Goal: Use online tool/utility: Utilize a website feature to perform a specific function

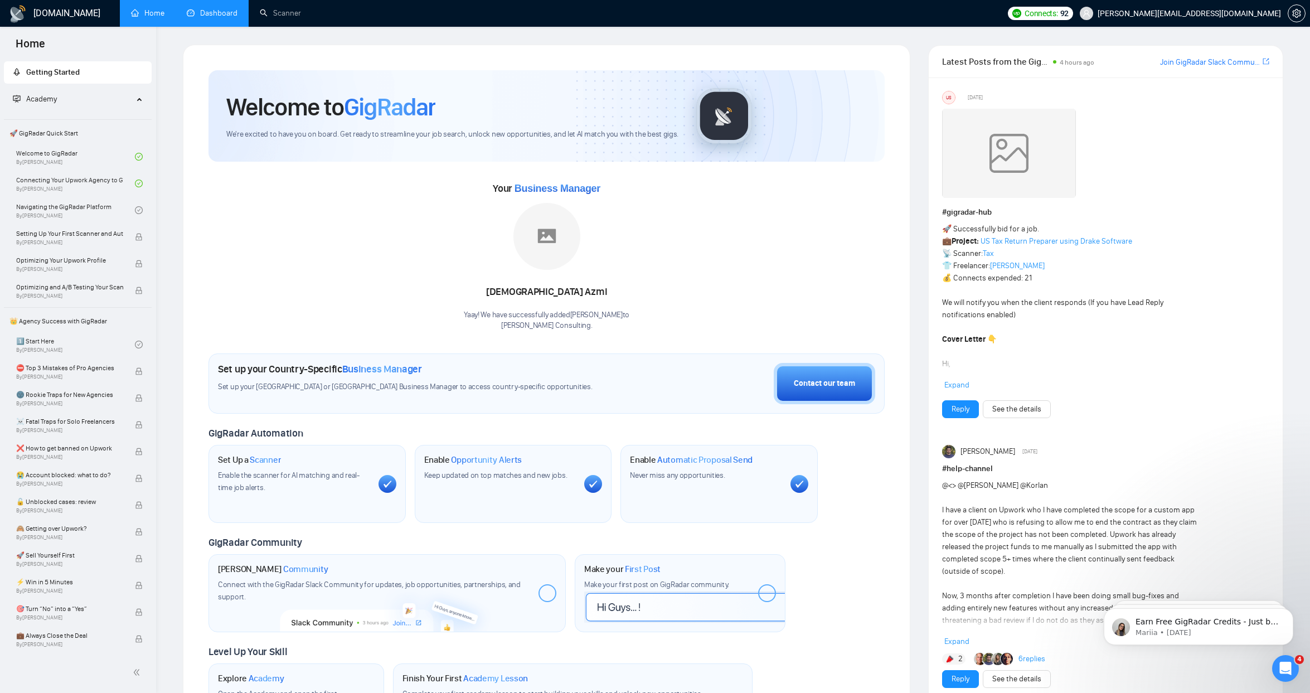
click at [232, 18] on link "Dashboard" at bounding box center [212, 12] width 51 height 9
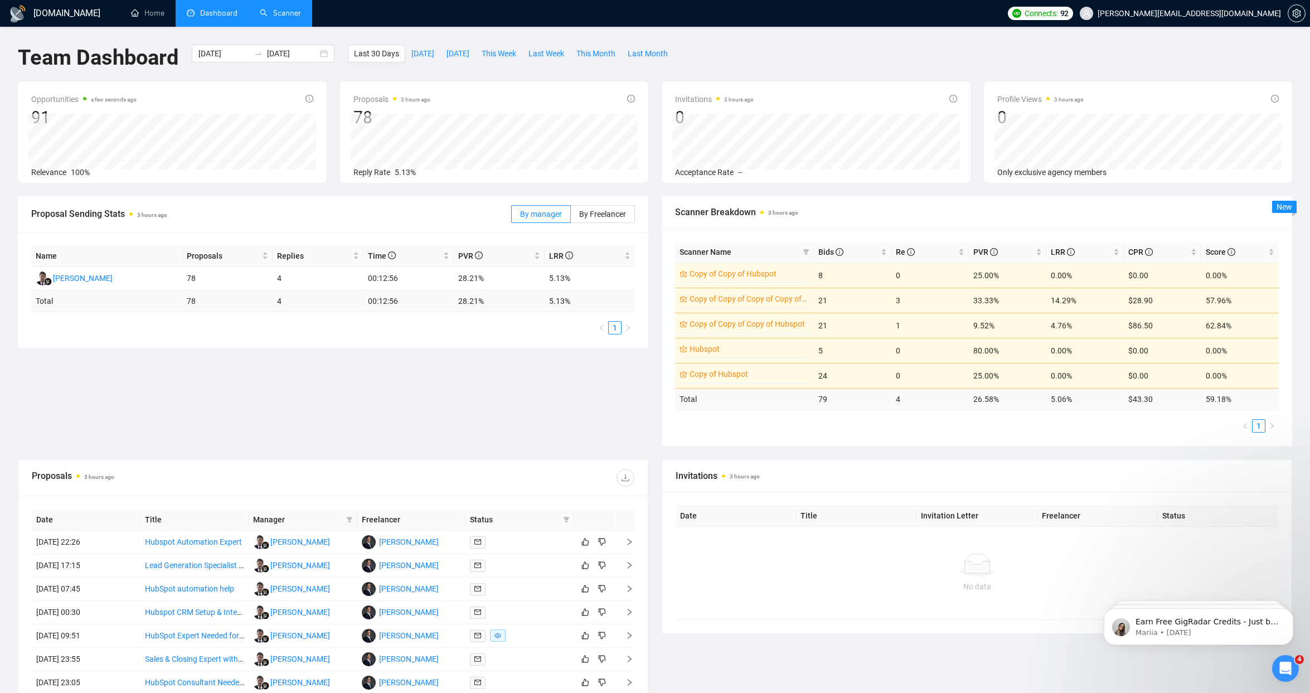
click at [275, 17] on link "Scanner" at bounding box center [280, 12] width 41 height 9
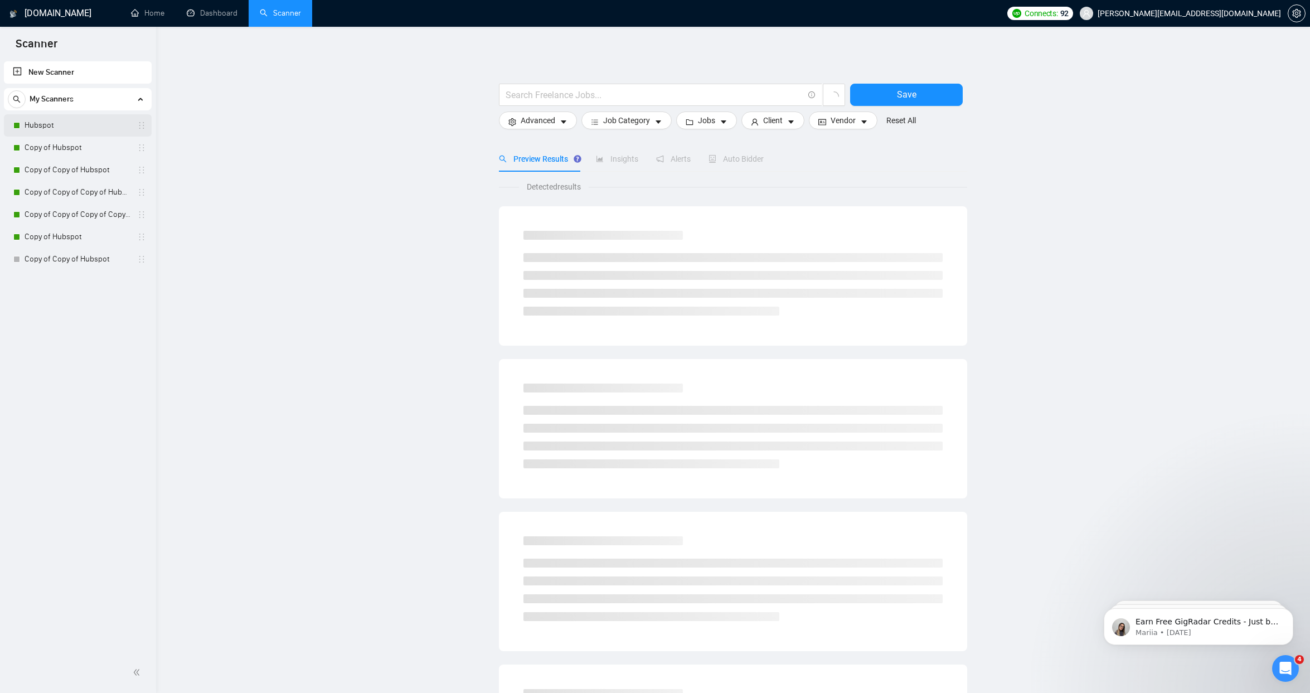
click at [73, 134] on link "Hubspot" at bounding box center [78, 125] width 106 height 22
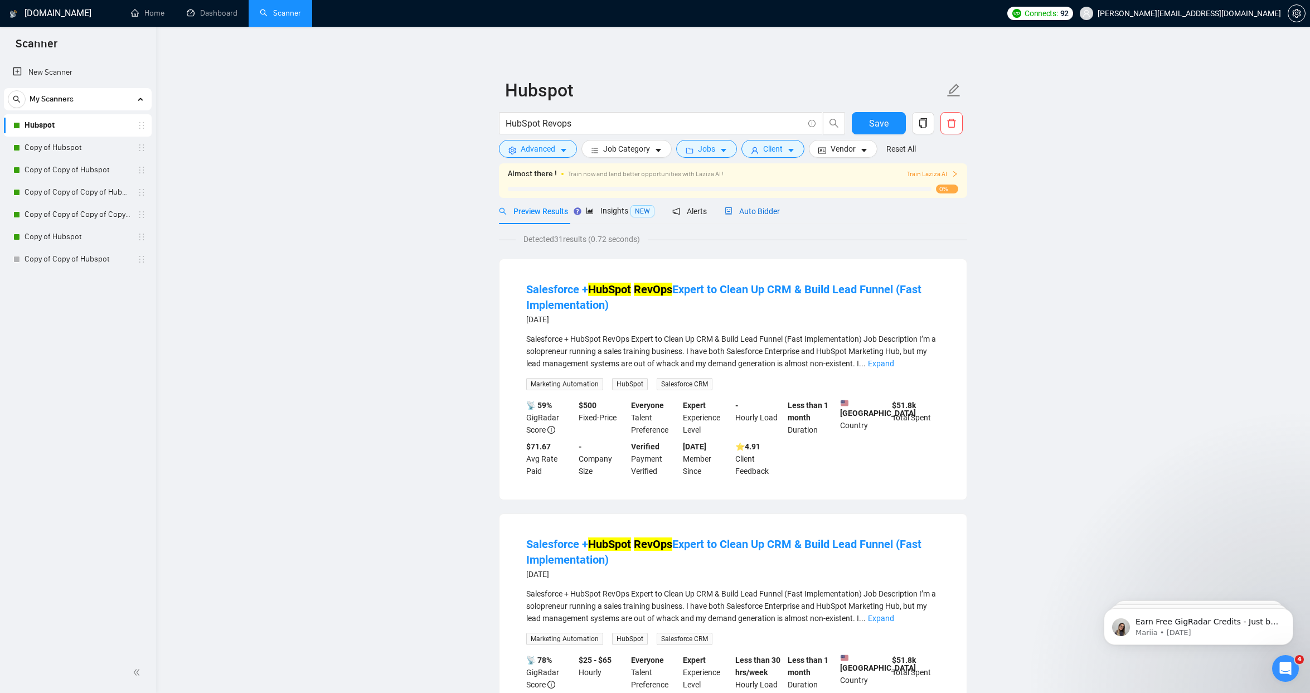
click at [754, 212] on span "Auto Bidder" at bounding box center [752, 211] width 55 height 9
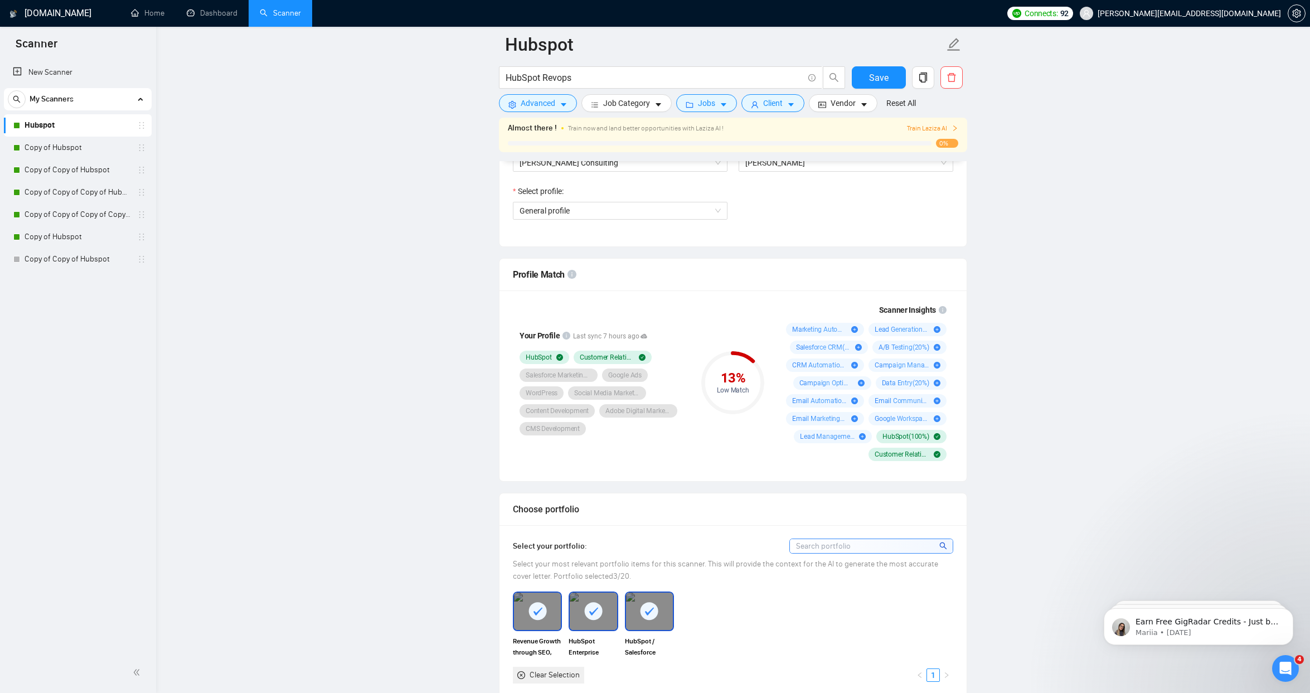
scroll to position [629, 0]
click at [940, 310] on icon "info-circle" at bounding box center [943, 309] width 8 height 8
click at [820, 329] on span "Marketing Automation ( 100 %)" at bounding box center [819, 328] width 55 height 9
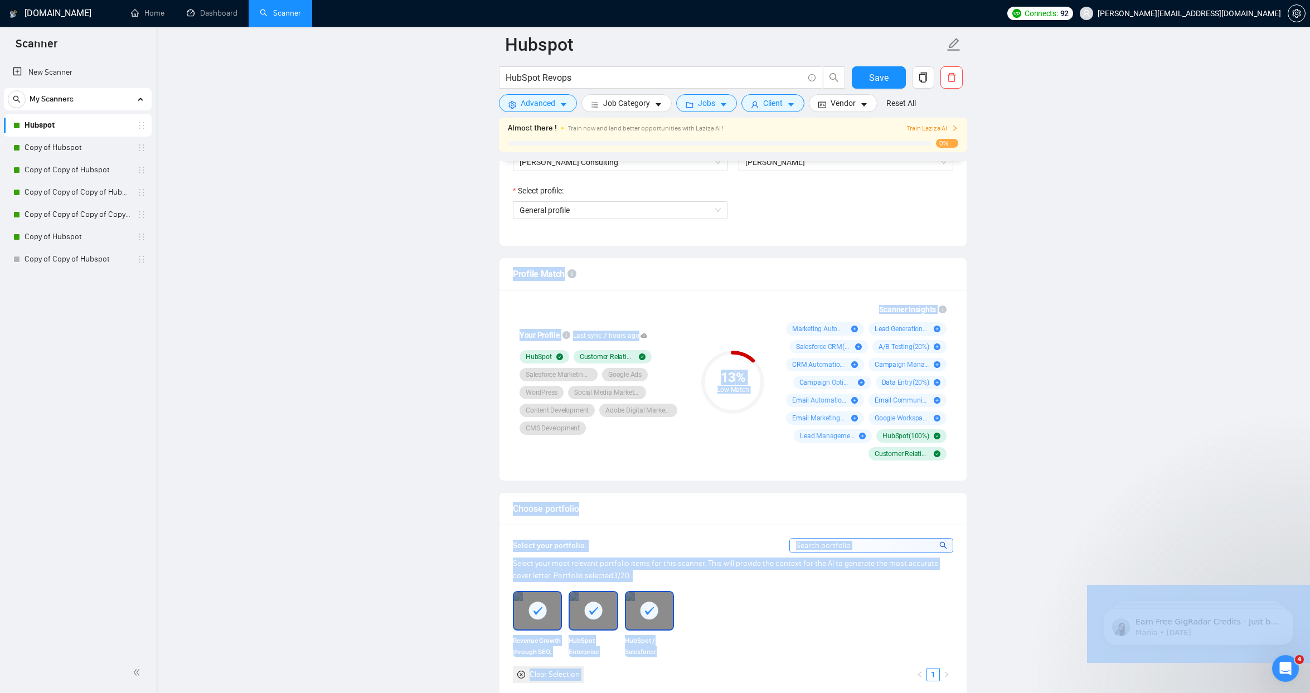
drag, startPoint x: 845, startPoint y: 251, endPoint x: 746, endPoint y: 251, distance: 99.2
click at [801, 310] on div "Scanner Insights" at bounding box center [863, 309] width 165 height 8
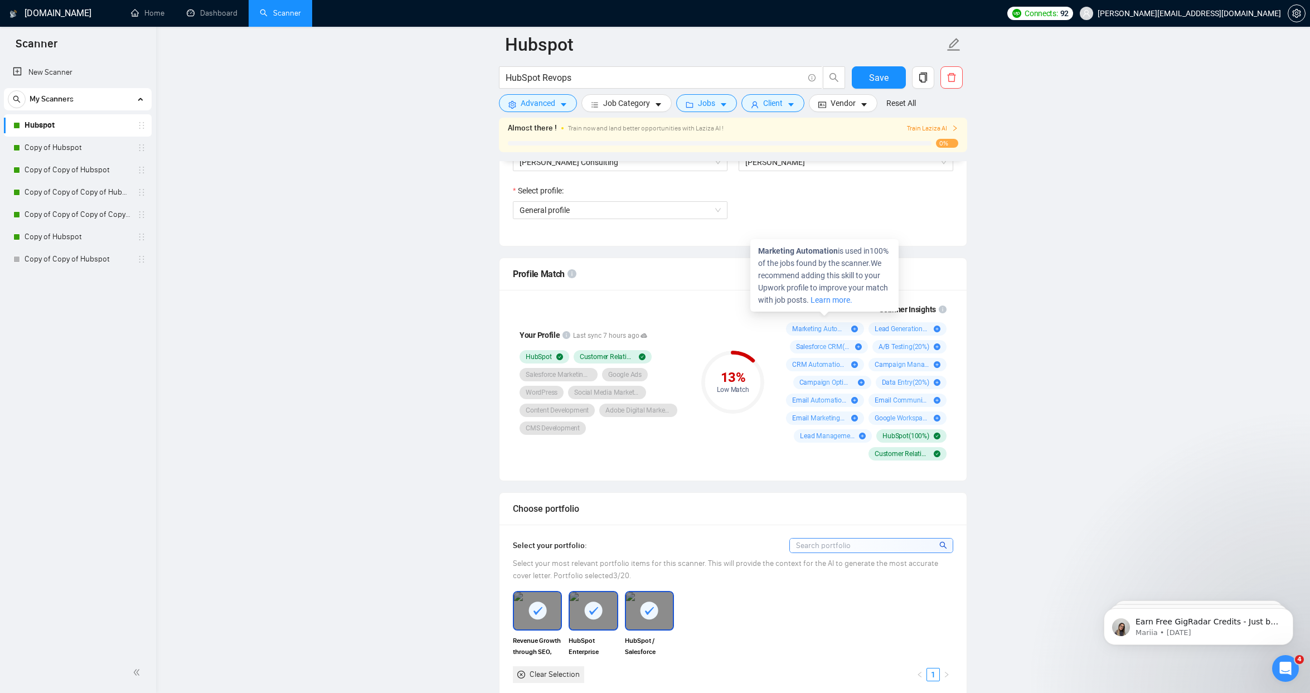
click at [824, 329] on span "Marketing Automation ( 100 %)" at bounding box center [819, 328] width 55 height 9
